Goal: Information Seeking & Learning: Find specific fact

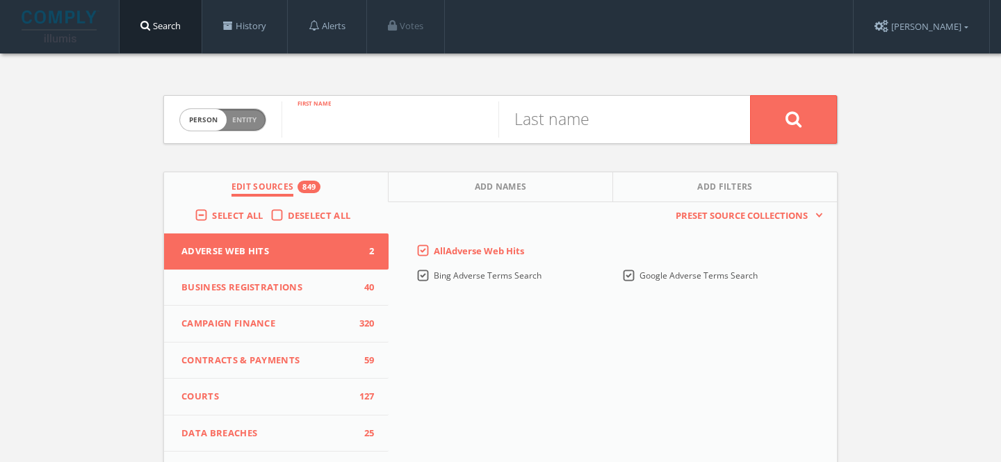
click at [351, 116] on input "text" at bounding box center [389, 119] width 217 height 36
type input "Neal"
type input "Zucker"
click at [750, 95] on button at bounding box center [793, 119] width 87 height 49
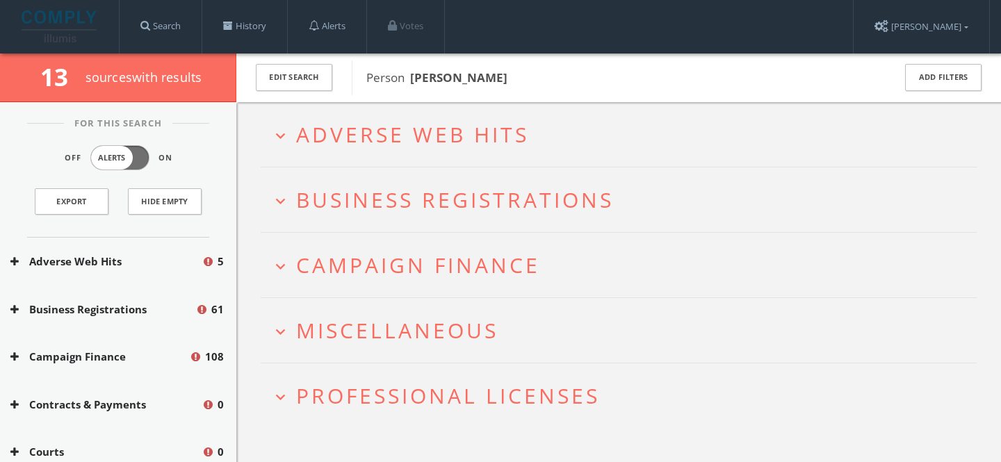
click at [408, 149] on h2 "expand_more Adverse Web Hits" at bounding box center [619, 134] width 716 height 65
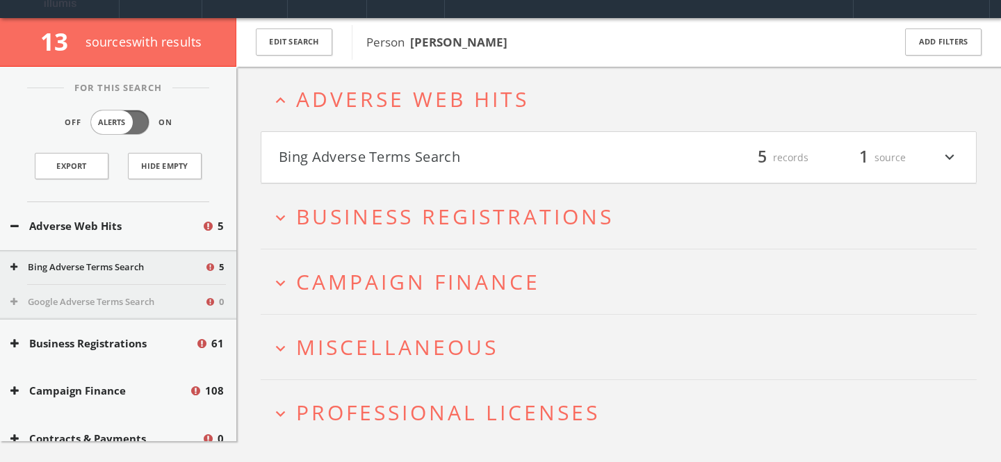
click at [410, 168] on button "Bing Adverse Terms Search" at bounding box center [449, 158] width 340 height 24
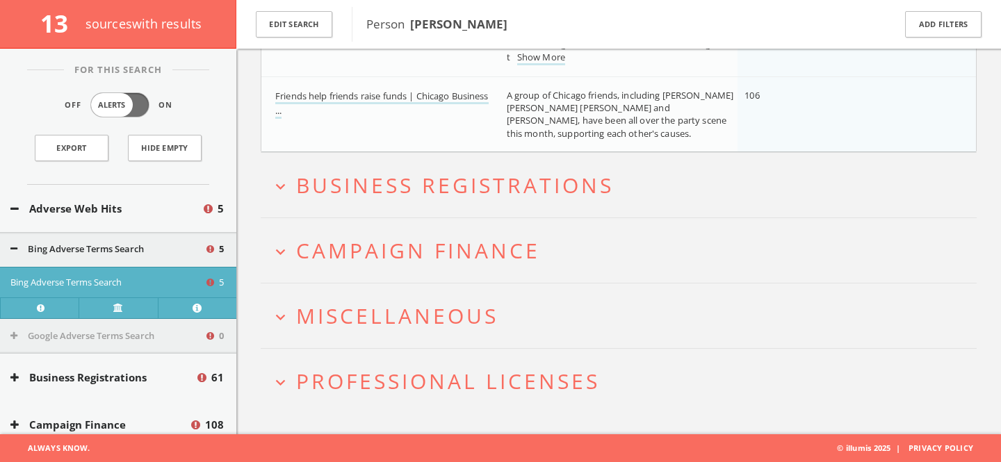
click at [430, 250] on span "Campaign Finance" at bounding box center [418, 250] width 244 height 28
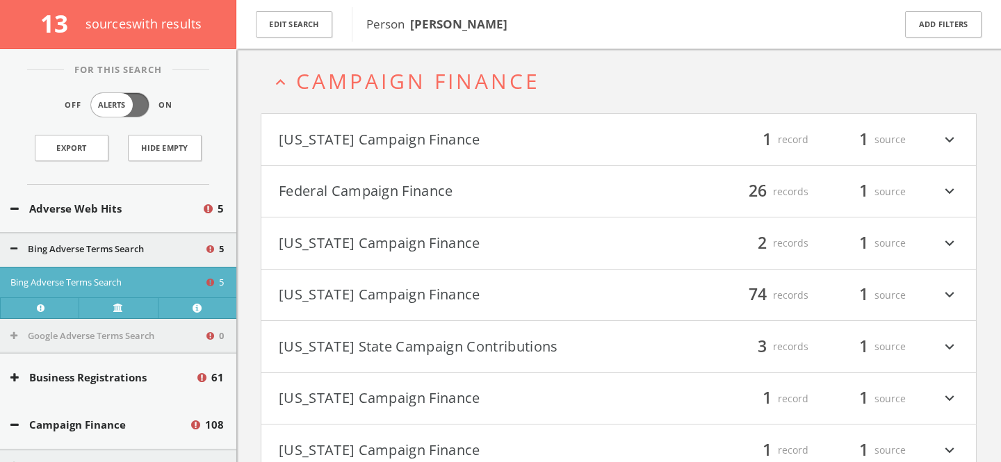
click at [407, 198] on button "Federal Campaign Finance" at bounding box center [449, 192] width 340 height 24
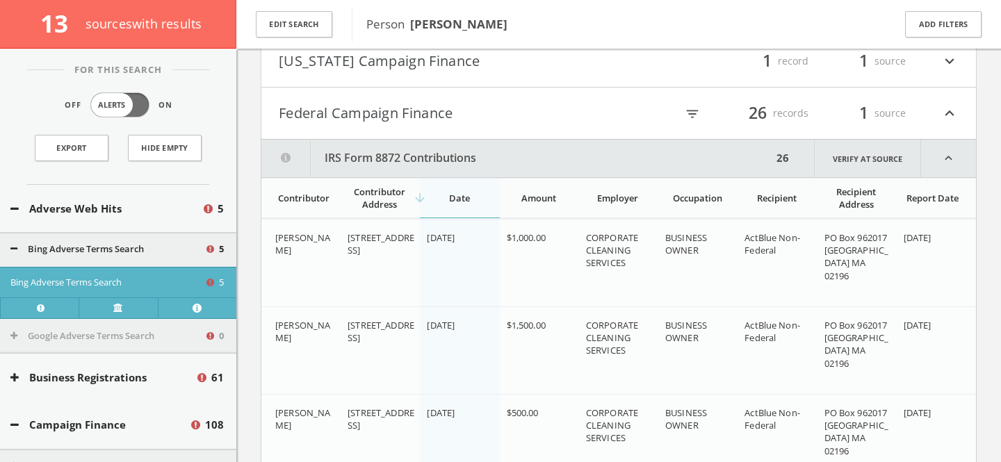
scroll to position [849, 0]
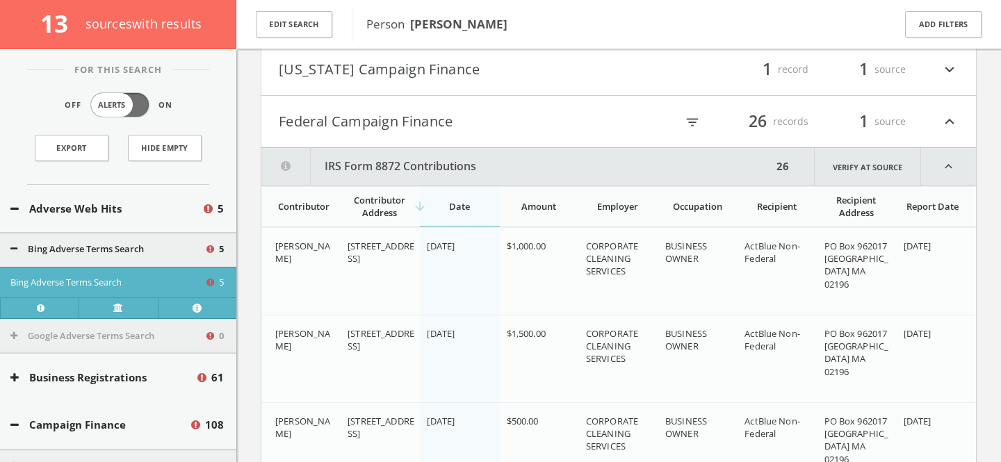
click at [694, 122] on icon "filter_list" at bounding box center [692, 122] width 15 height 15
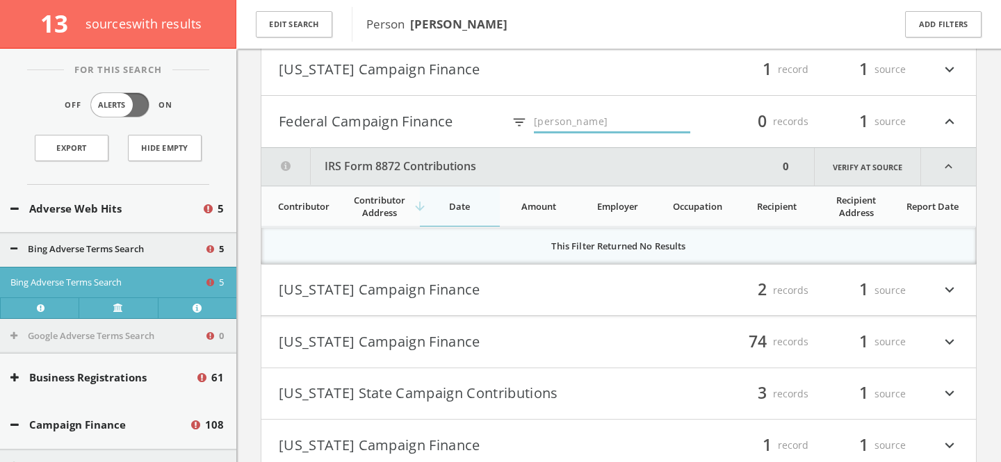
type input "Obama"
click at [464, 117] on button "Federal Campaign Finance" at bounding box center [391, 122] width 224 height 24
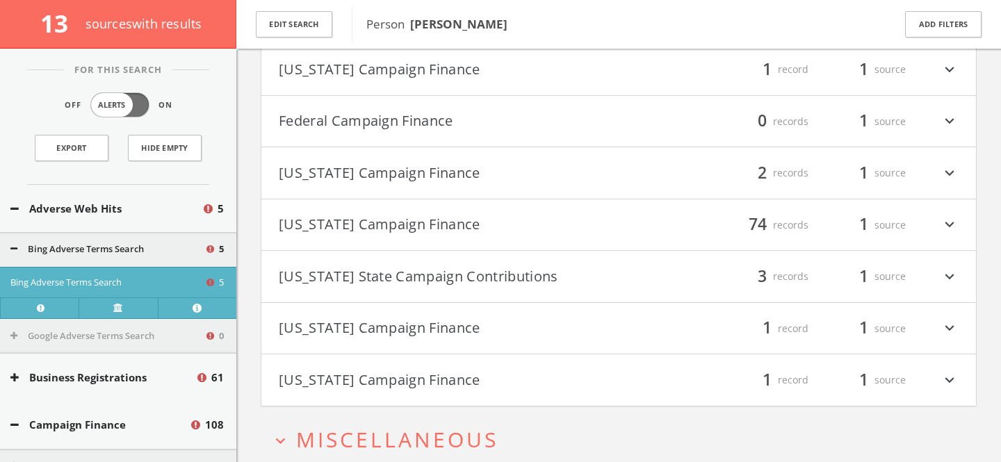
click at [683, 224] on div "filter_list 74 records 1 source expand_more" at bounding box center [788, 225] width 340 height 24
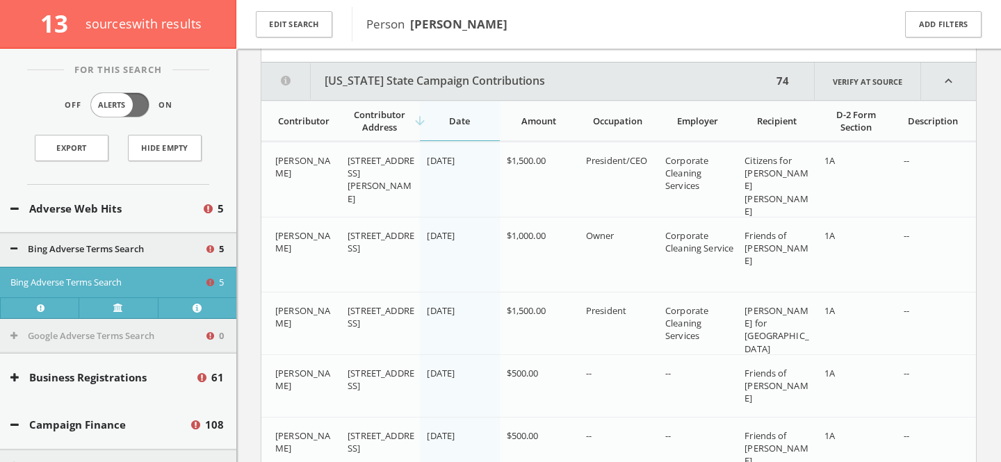
scroll to position [967, 0]
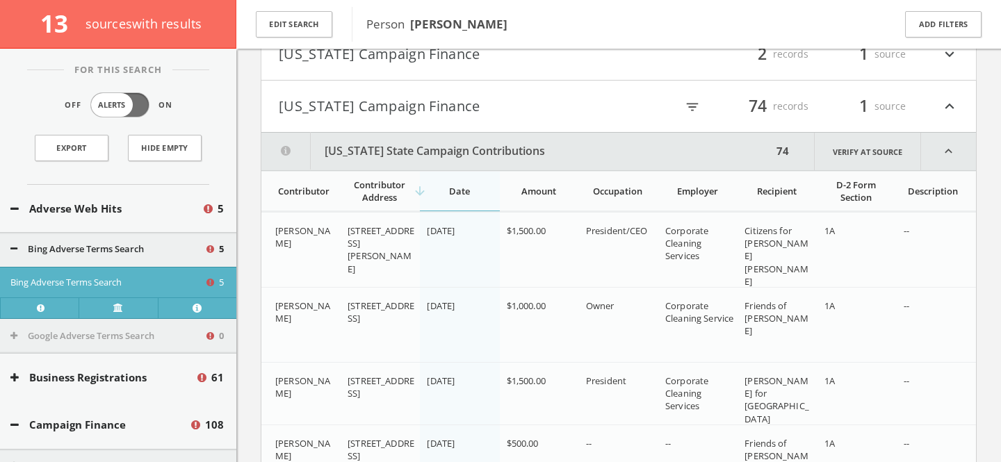
click at [693, 109] on icon "filter_list" at bounding box center [692, 106] width 15 height 15
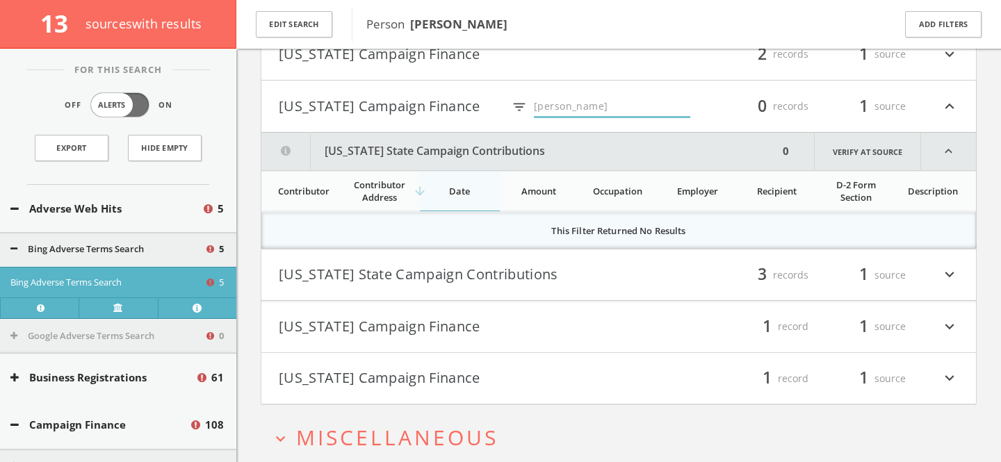
type input "Obama"
click at [396, 110] on button "[US_STATE] Campaign Finance" at bounding box center [391, 107] width 224 height 24
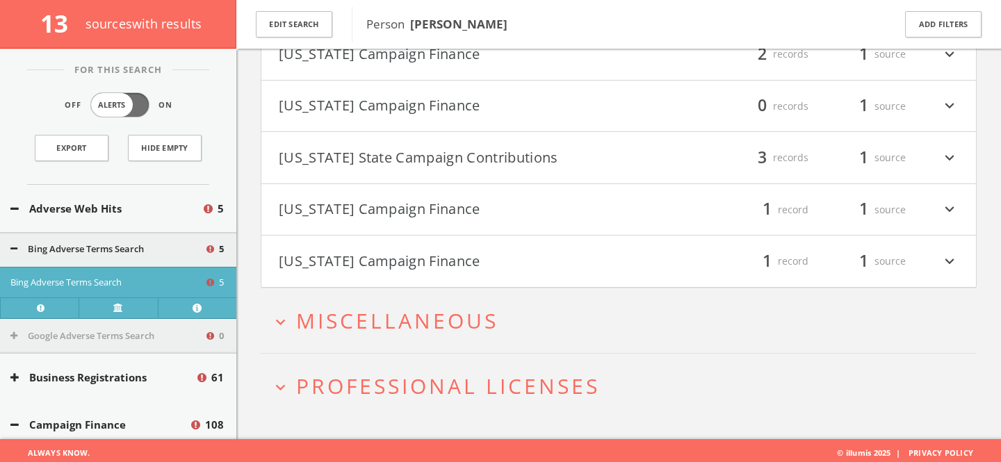
click at [468, 203] on button "[US_STATE] Campaign Finance" at bounding box center [449, 210] width 340 height 24
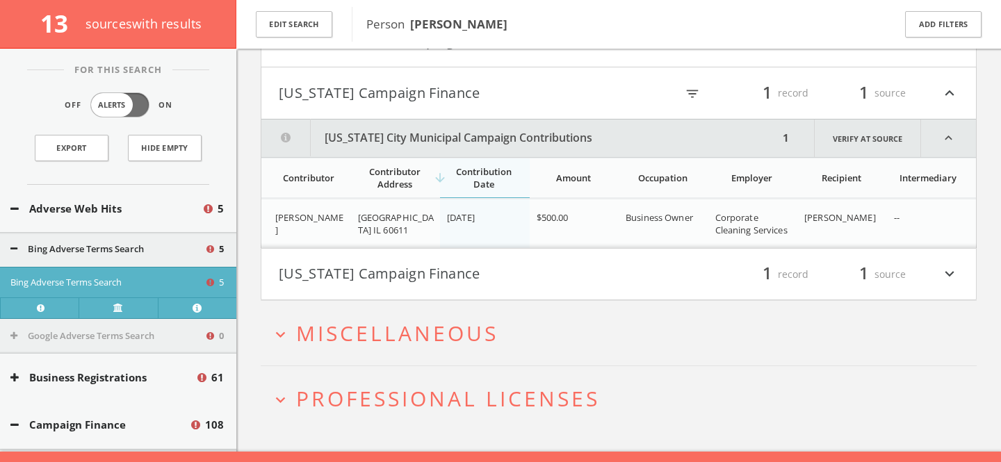
scroll to position [1101, 0]
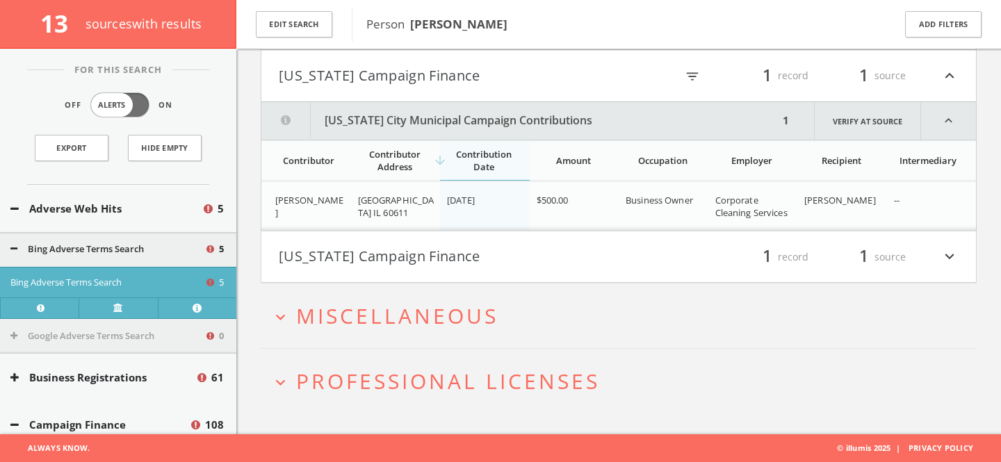
click at [503, 256] on button "[US_STATE] Campaign Finance" at bounding box center [449, 257] width 340 height 24
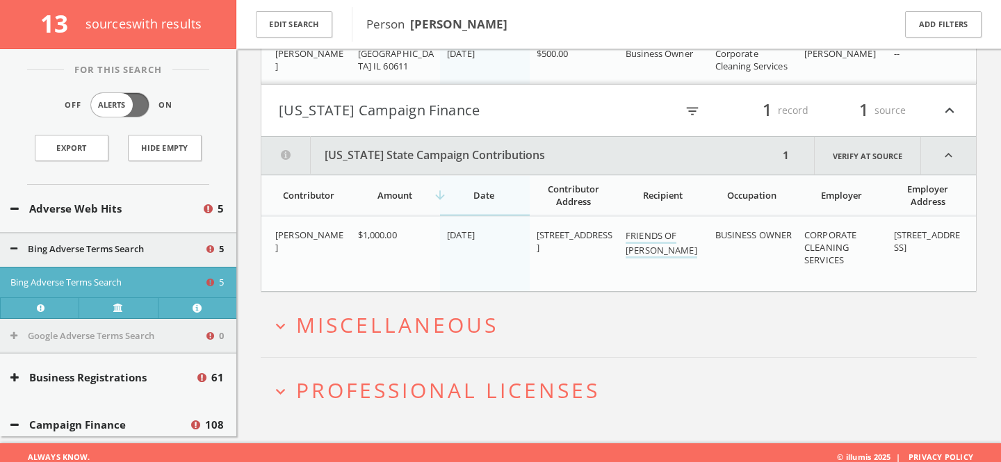
scroll to position [1256, 0]
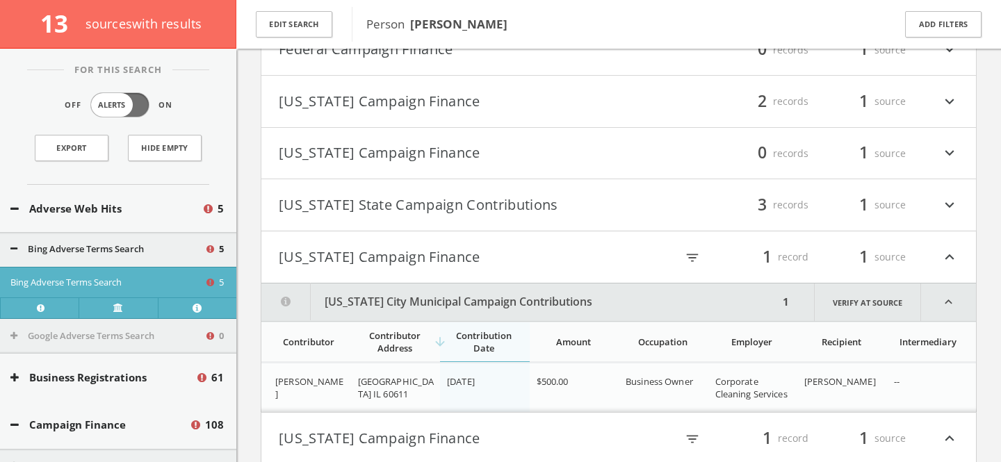
click at [518, 222] on h4 "Louisiana State Campaign Contributions filter_list 3 records 1 source expand_mo…" at bounding box center [618, 204] width 714 height 51
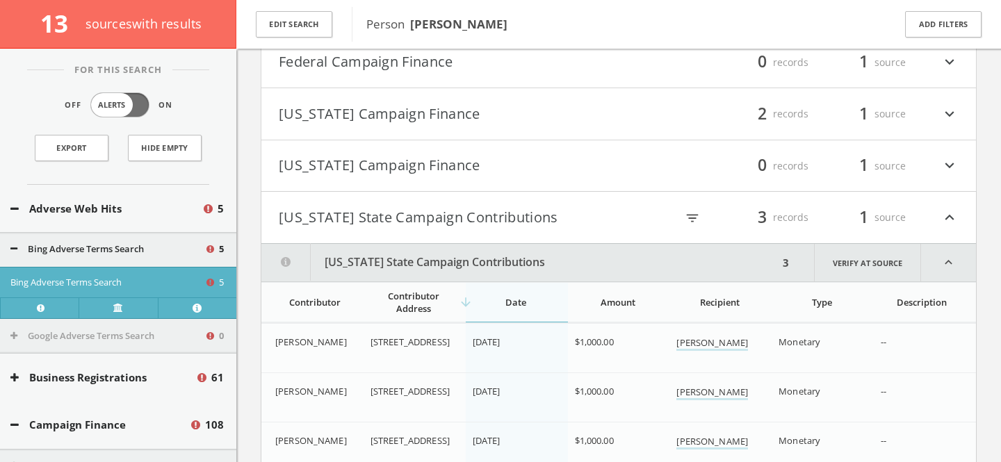
scroll to position [893, 0]
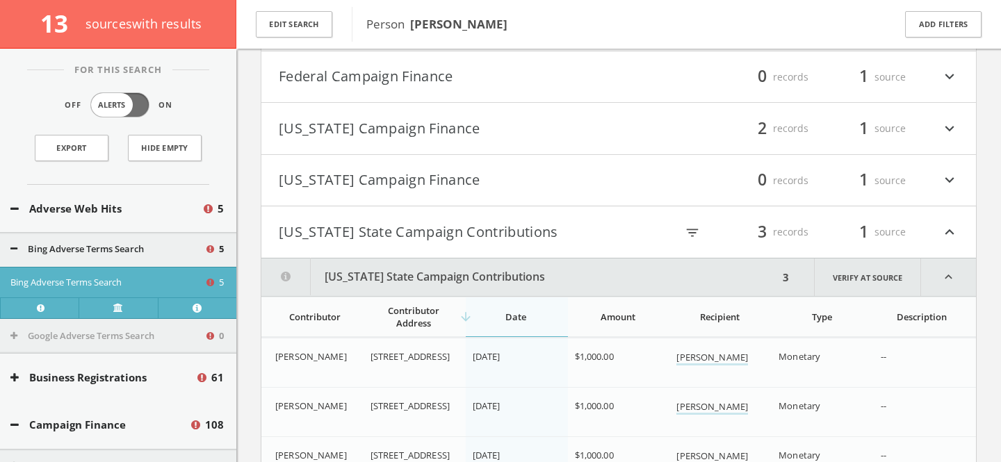
click at [516, 220] on button "[US_STATE] State Campaign Contributions" at bounding box center [449, 232] width 340 height 24
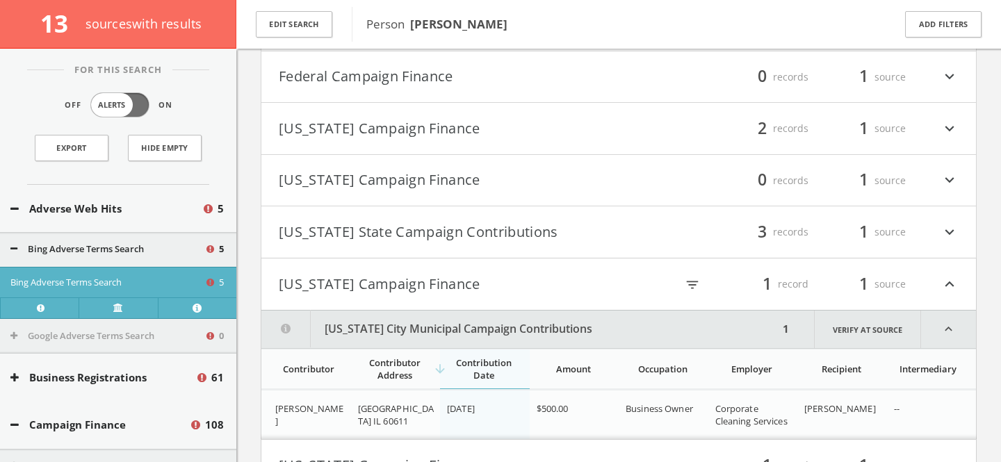
click at [496, 117] on button "[US_STATE] Campaign Finance" at bounding box center [449, 129] width 340 height 24
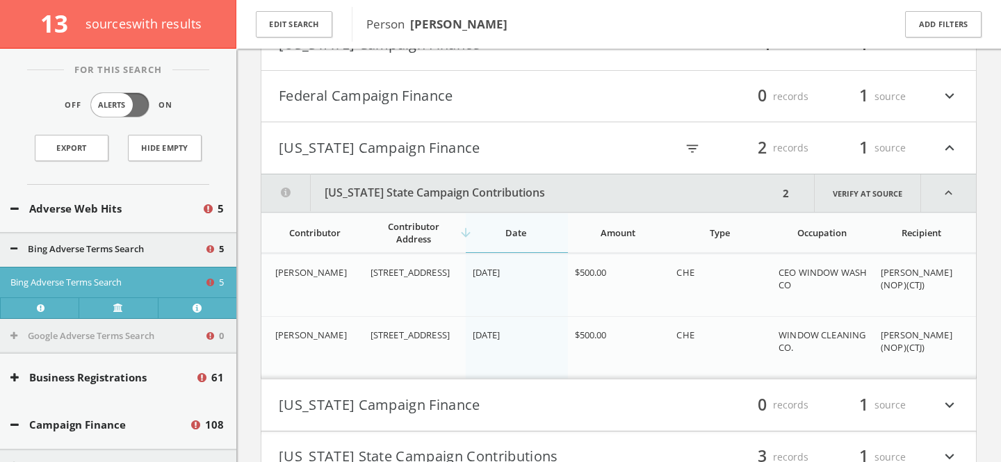
click at [475, 167] on h4 "Florida Campaign Finance filter_list 2 records 1 source expand_less" at bounding box center [618, 147] width 714 height 51
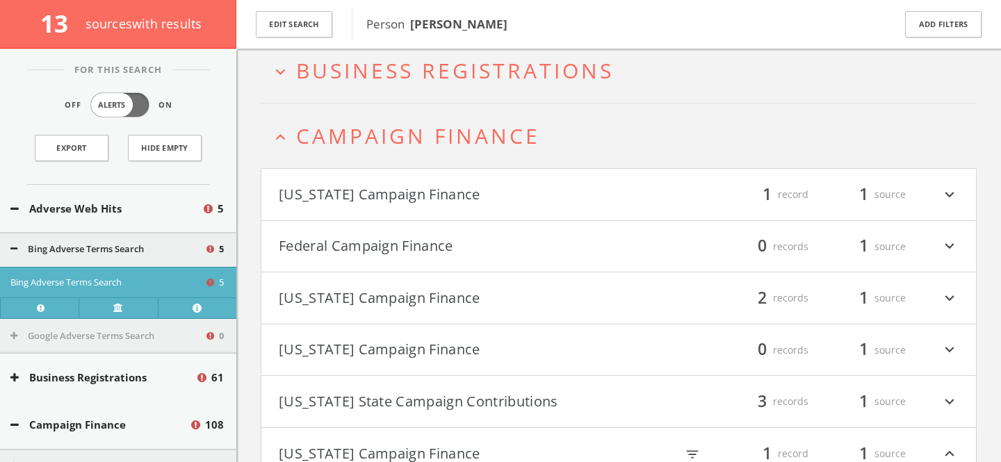
click at [470, 199] on button "[US_STATE] Campaign Finance" at bounding box center [449, 195] width 340 height 24
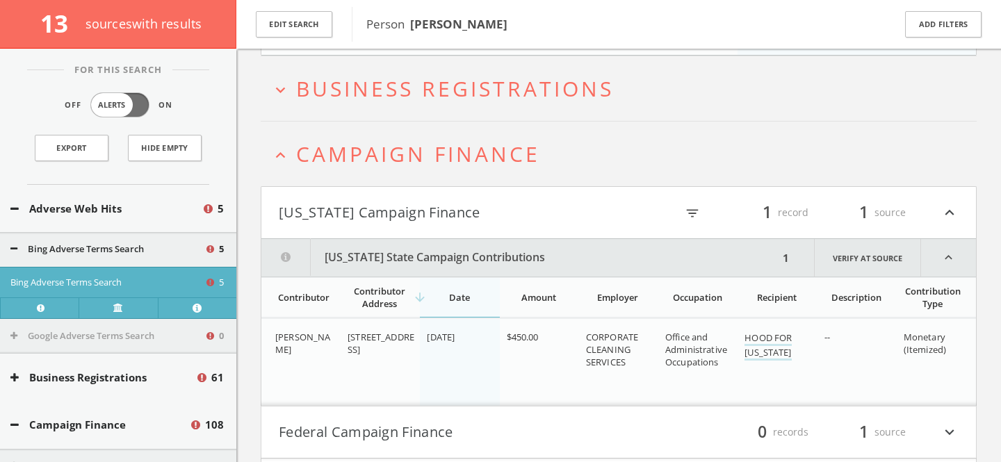
click at [361, 151] on span "Campaign Finance" at bounding box center [418, 154] width 244 height 28
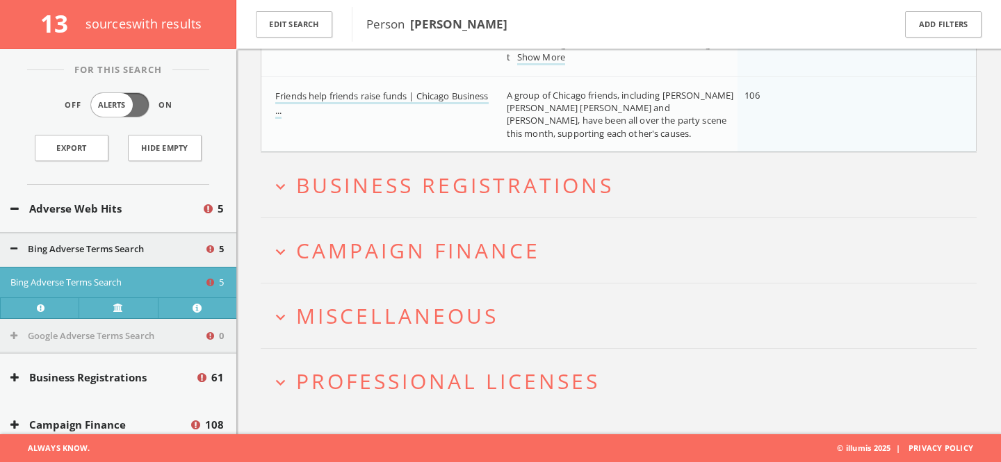
click at [434, 322] on span "Miscellaneous" at bounding box center [397, 316] width 202 height 28
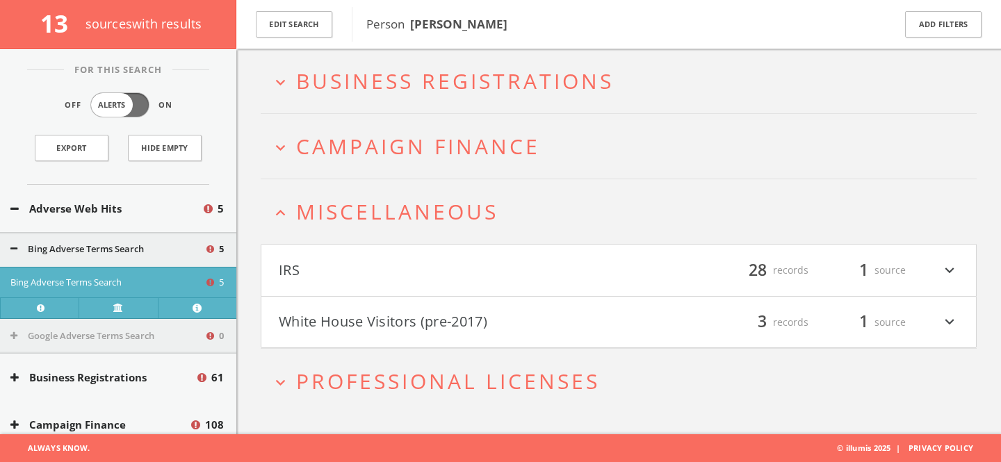
click at [463, 312] on button "White House Visitors (pre-2017)" at bounding box center [449, 323] width 340 height 24
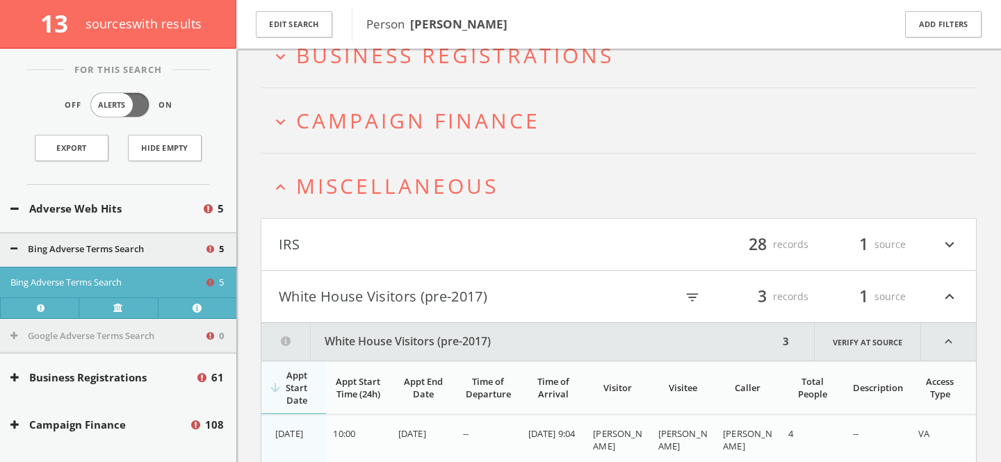
scroll to position [0, 0]
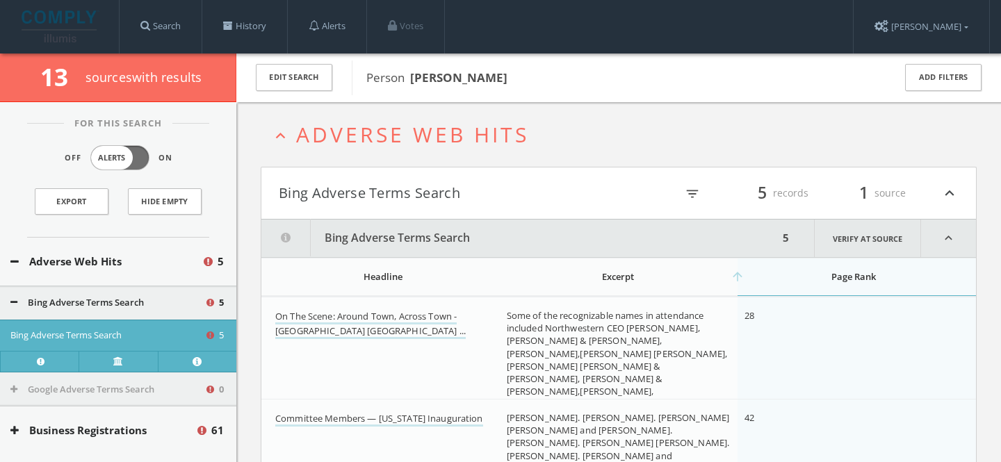
click at [485, 142] on span "Adverse Web Hits" at bounding box center [412, 134] width 233 height 28
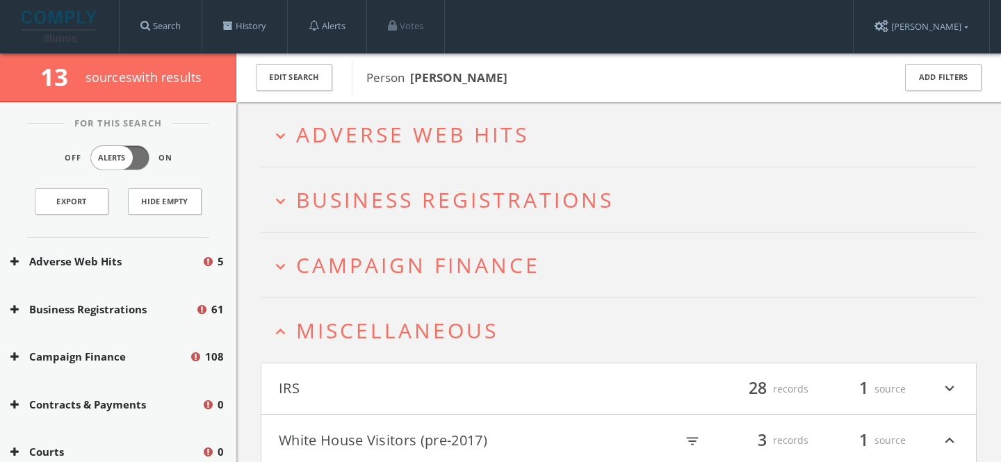
click at [546, 332] on button "expand_less Miscellaneous" at bounding box center [623, 330] width 705 height 23
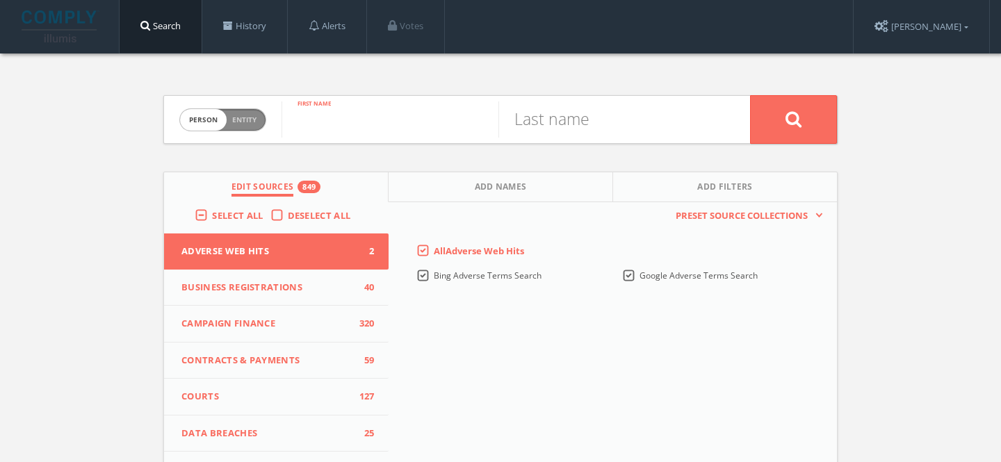
click at [333, 123] on input "text" at bounding box center [389, 119] width 217 height 36
click at [263, 129] on div "Person Entity person" at bounding box center [222, 120] width 87 height 49
click at [255, 125] on span "Person Entity" at bounding box center [222, 120] width 85 height 22
checkbox input "true"
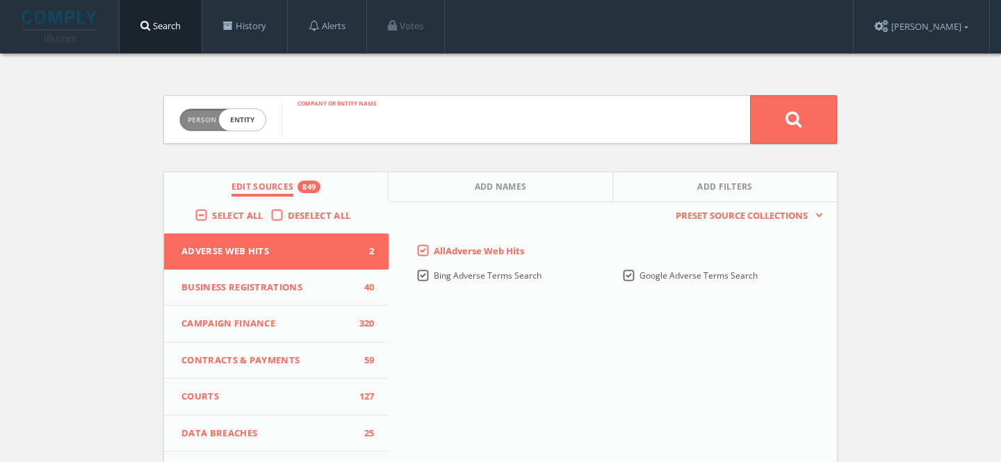
click at [627, 127] on input "text" at bounding box center [515, 119] width 468 height 36
paste input "orporate Cleaning Services, Inc."
type input "Corporate Cleaning Services, Inc."
click at [750, 95] on button at bounding box center [793, 119] width 87 height 49
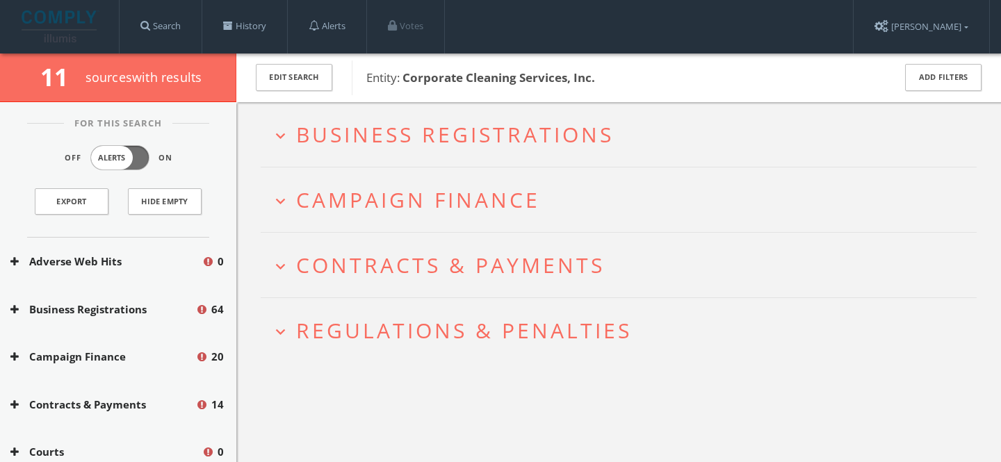
click at [434, 214] on h2 "expand_more Campaign Finance" at bounding box center [619, 199] width 716 height 65
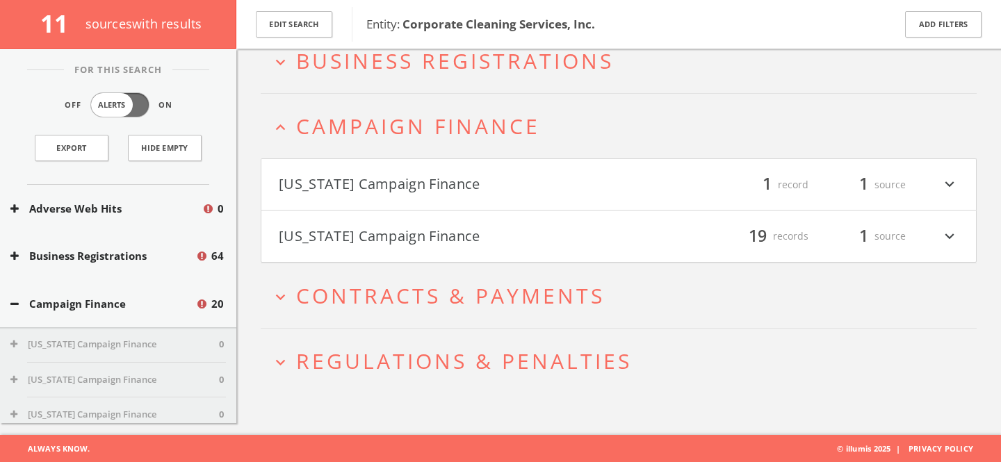
click at [520, 238] on button "[US_STATE] Campaign Finance" at bounding box center [449, 236] width 340 height 24
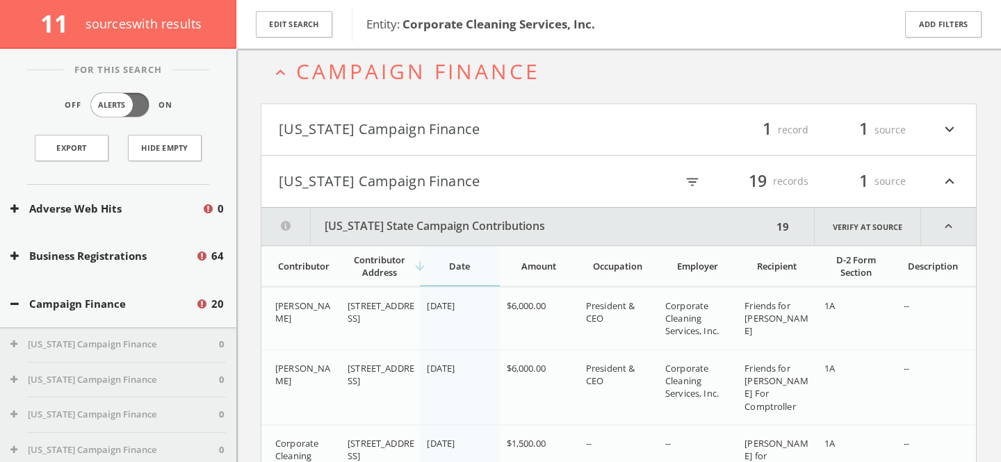
click at [606, 173] on button "[US_STATE] Campaign Finance" at bounding box center [449, 182] width 340 height 24
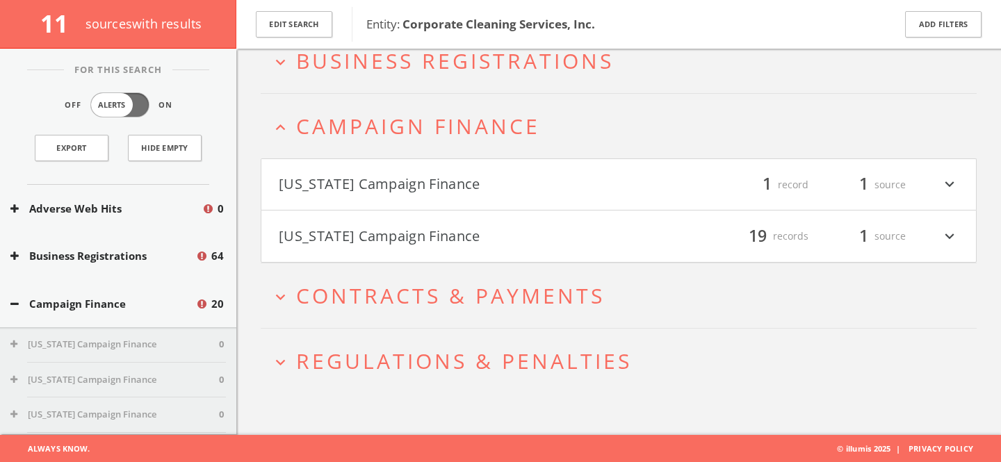
click at [573, 195] on button "[US_STATE] Campaign Finance" at bounding box center [449, 185] width 340 height 24
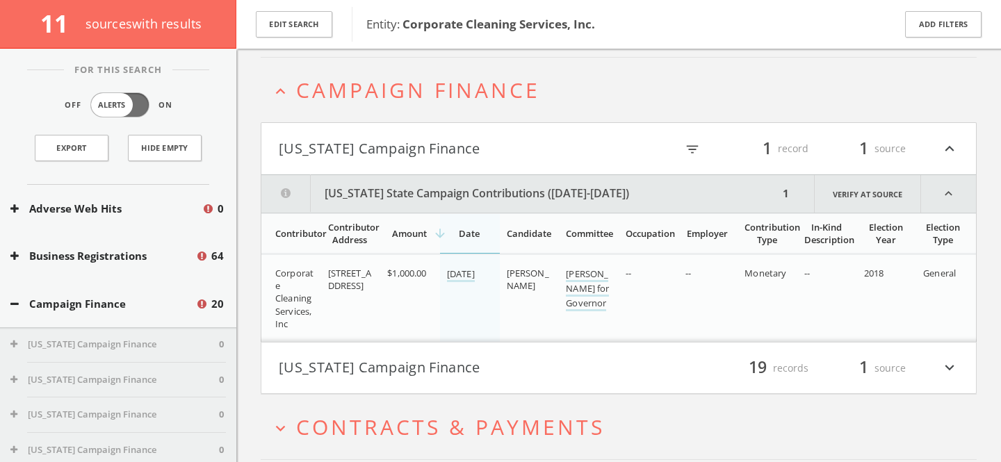
click at [424, 76] on span "Campaign Finance" at bounding box center [418, 90] width 244 height 28
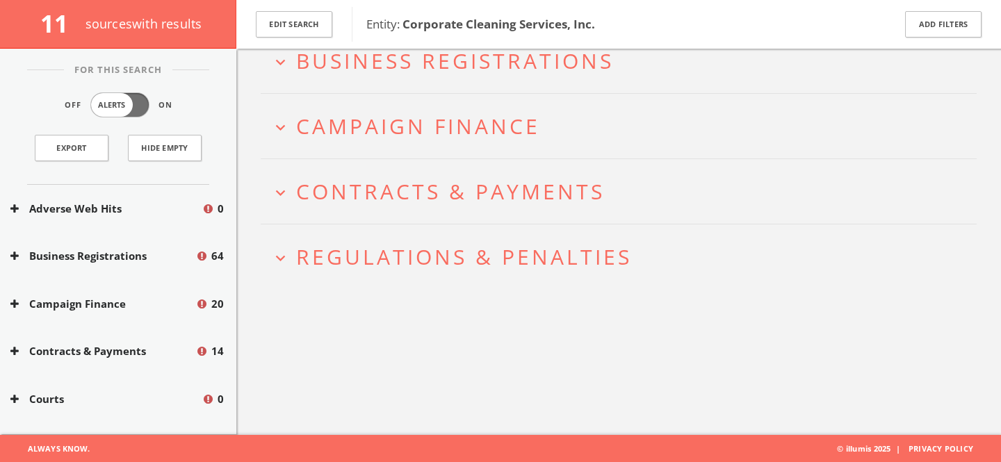
click at [479, 173] on h2 "expand_more Contracts & Payments" at bounding box center [619, 191] width 716 height 65
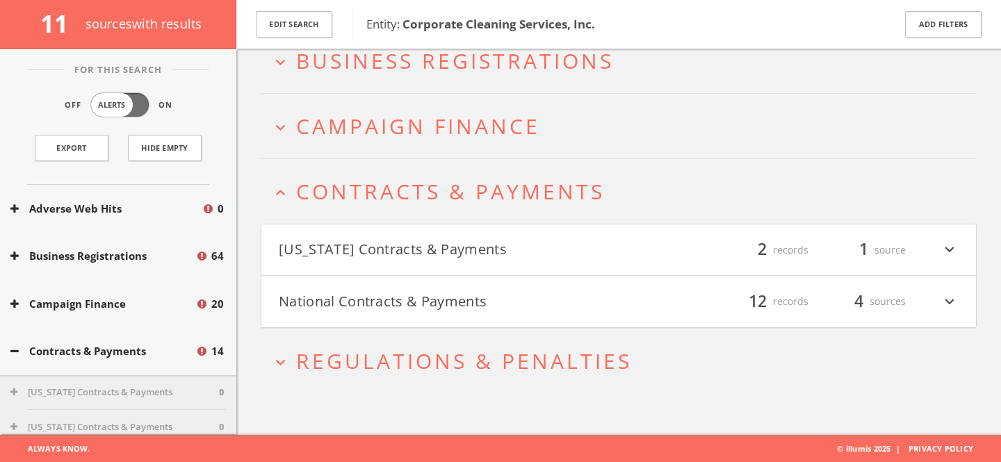
click at [488, 193] on span "Contracts & Payments" at bounding box center [450, 191] width 309 height 28
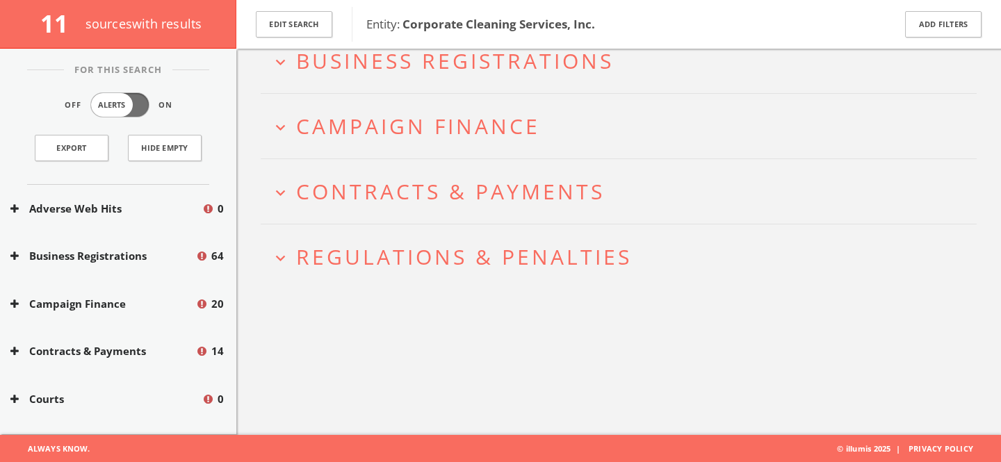
click at [503, 268] on span "Regulations & Penalties" at bounding box center [464, 257] width 336 height 28
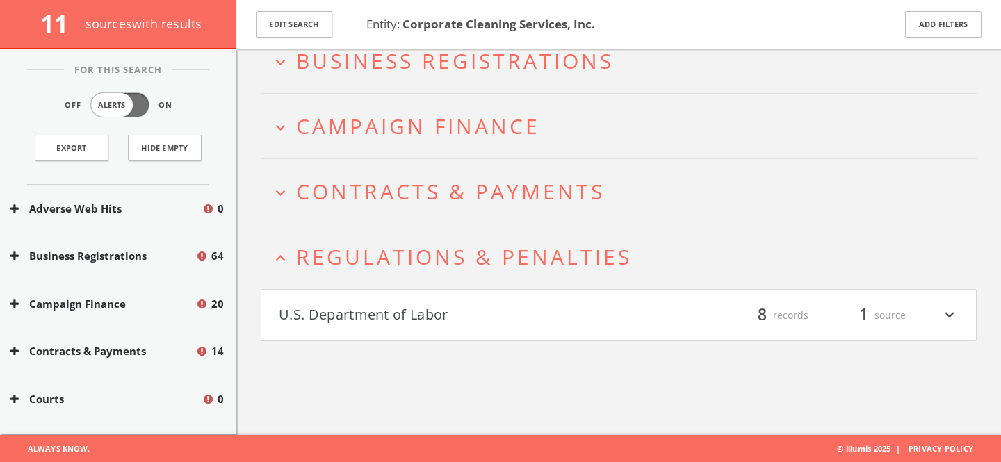
click at [503, 268] on span "Regulations & Penalties" at bounding box center [464, 257] width 336 height 28
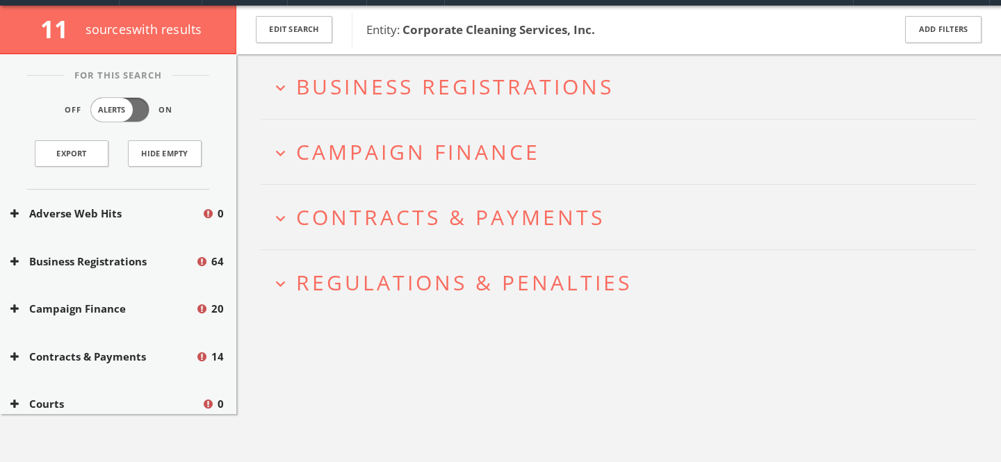
scroll to position [0, 0]
